Goal: Information Seeking & Learning: Learn about a topic

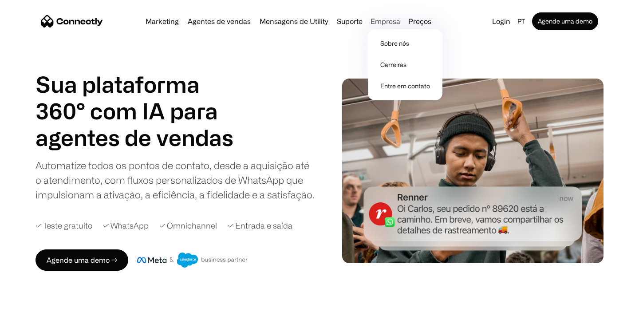
click at [371, 23] on div "Empresa" at bounding box center [385, 21] width 30 height 12
click at [389, 47] on link "Sobre nós" at bounding box center [404, 43] width 67 height 21
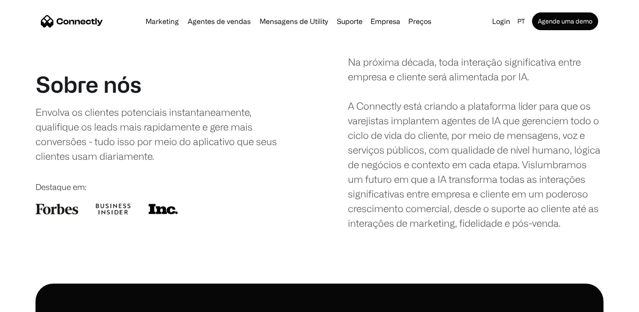
scroll to position [9, 0]
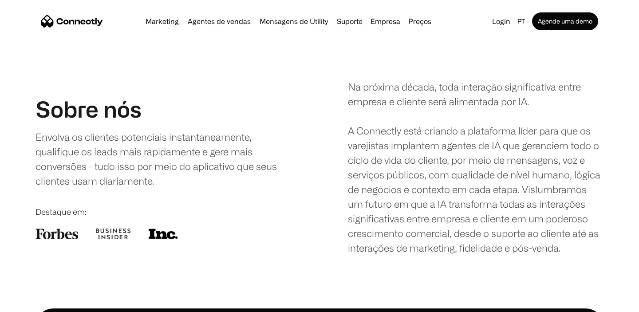
click at [211, 169] on div "Envolva os clientes potenciais instantaneamente, qualifique os leads mais rapid…" at bounding box center [156, 159] width 243 height 59
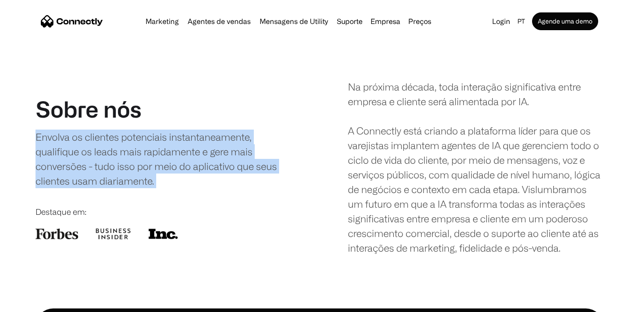
click at [257, 230] on div at bounding box center [162, 233] width 255 height 11
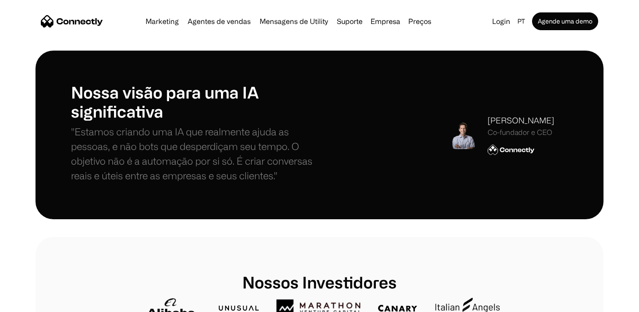
scroll to position [267, 0]
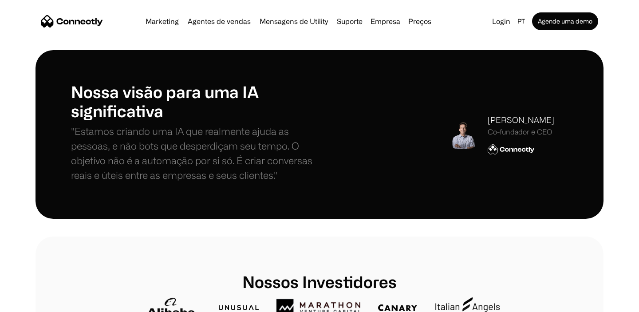
click at [257, 230] on section at bounding box center [319, 228] width 639 height 18
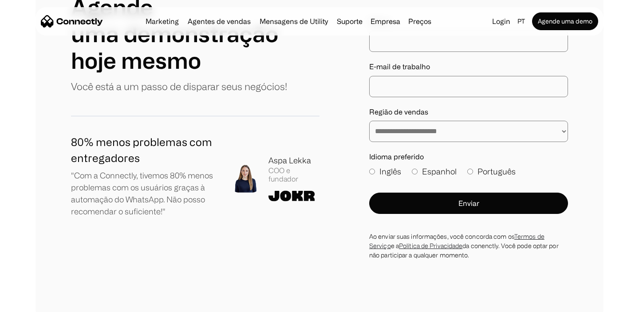
scroll to position [1121, 0]
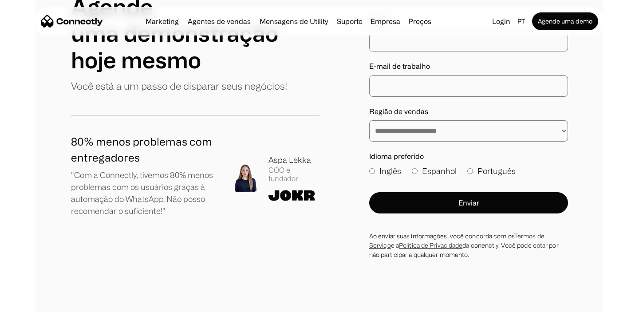
click at [10, 197] on div "**********" at bounding box center [319, 107] width 639 height 436
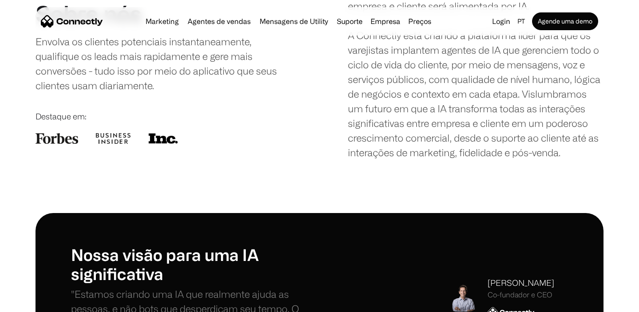
scroll to position [0, 0]
